Goal: Check status: Check status

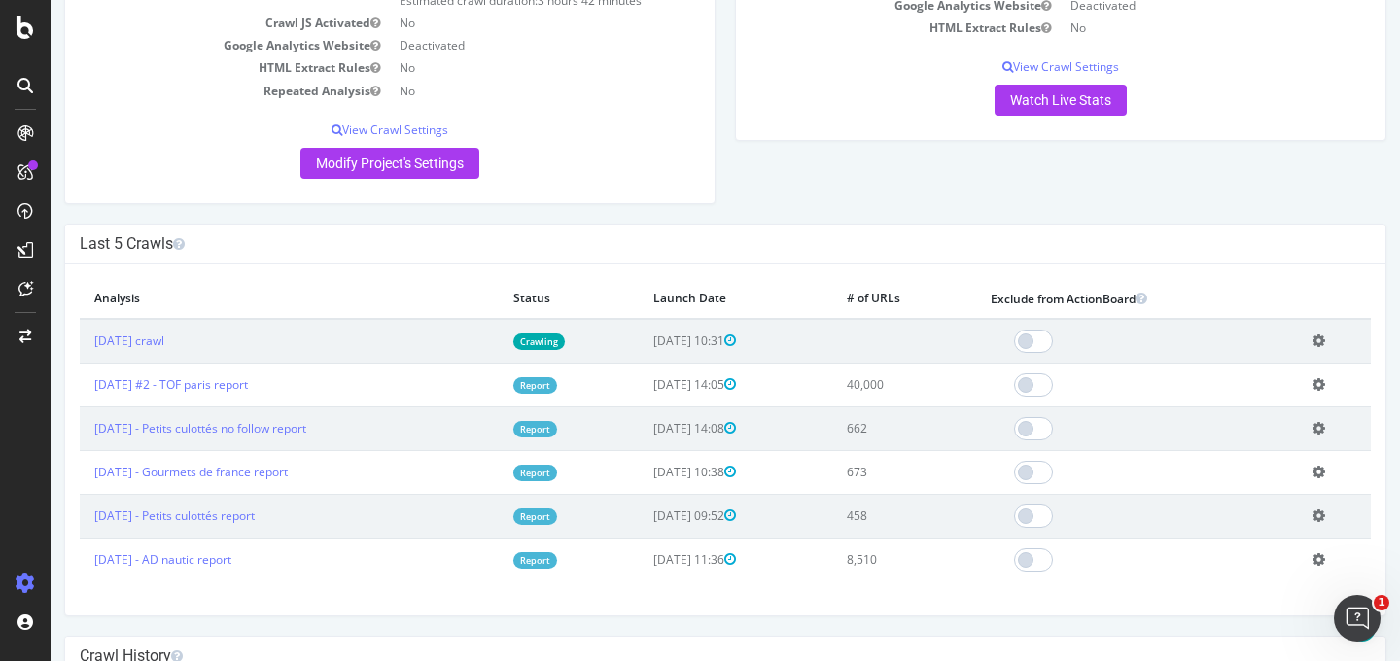
scroll to position [273, 0]
click at [164, 335] on link "[DATE] crawl" at bounding box center [129, 340] width 70 height 17
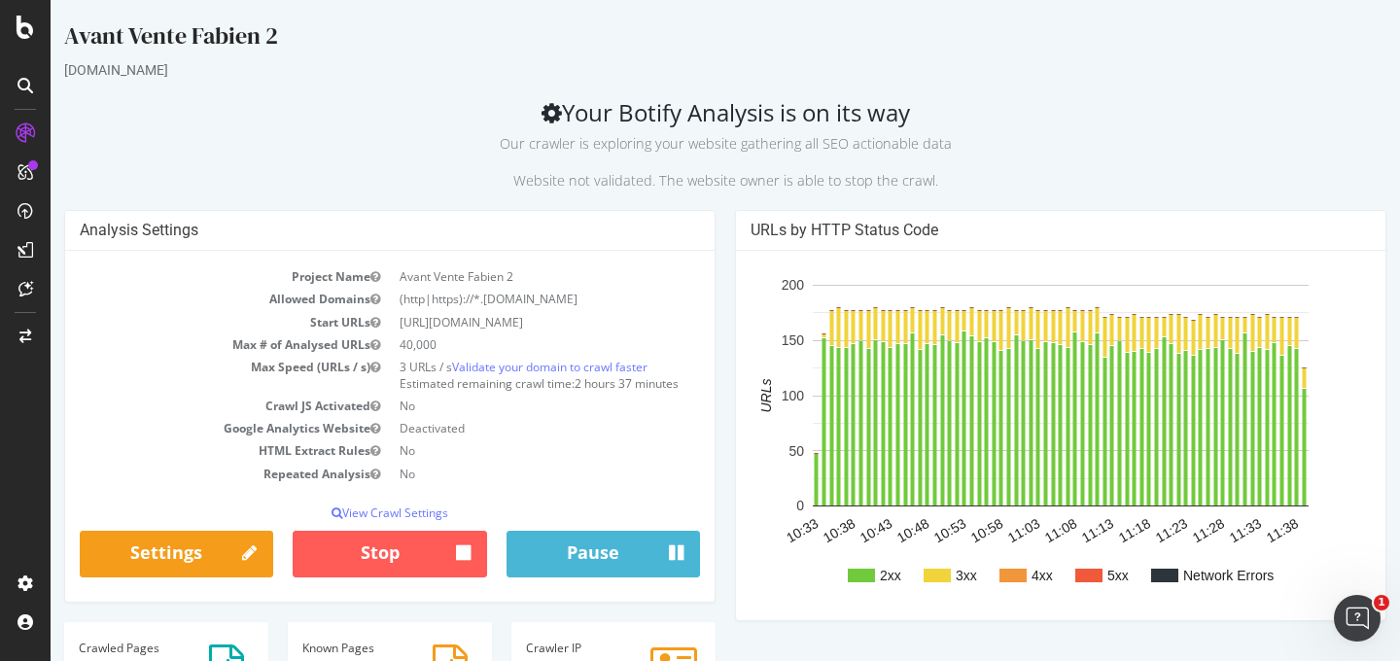
click at [722, 223] on div "Analysis Settings Project Name Avant Vente Fabien 2 Allowed Domains (http|https…" at bounding box center [389, 415] width 671 height 411
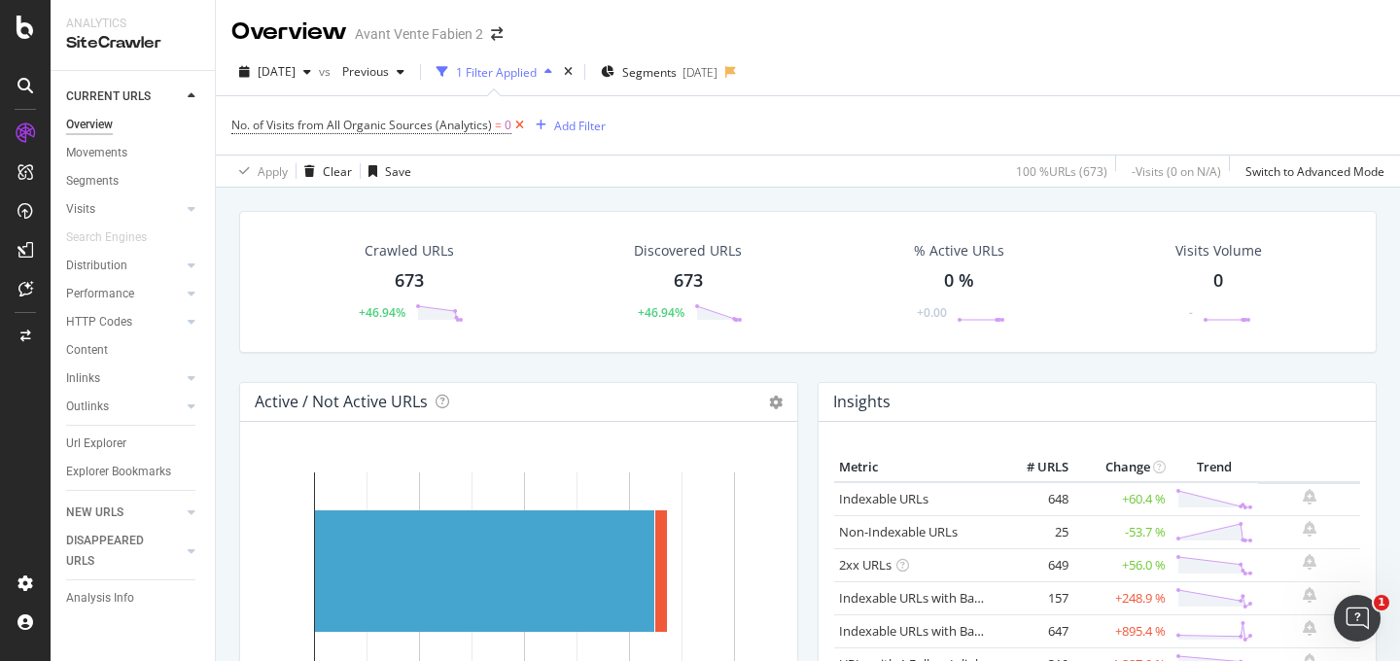
click at [520, 127] on icon at bounding box center [519, 125] width 17 height 19
